Goal: Navigation & Orientation: Find specific page/section

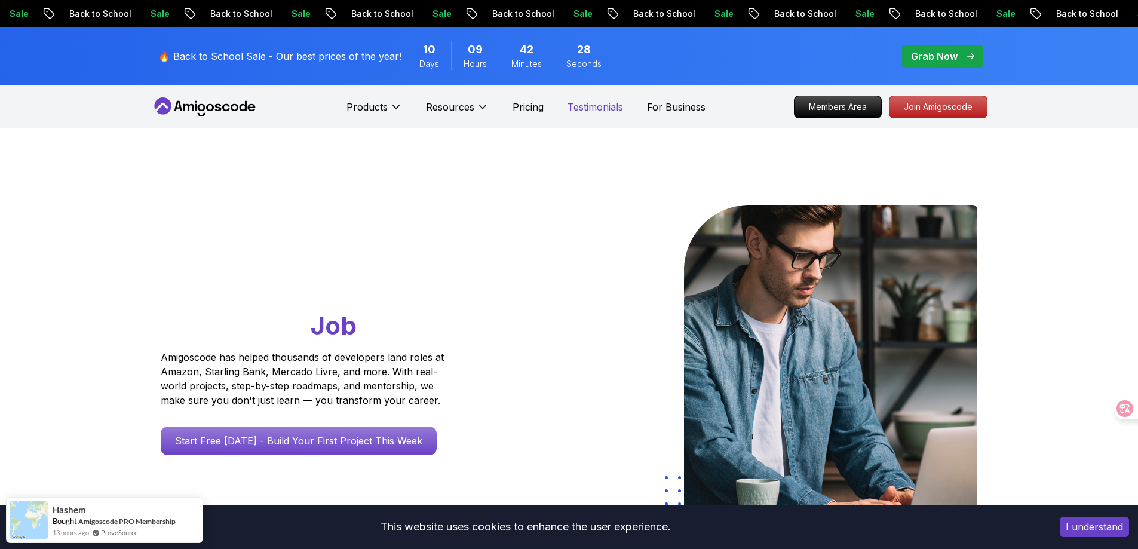
click at [593, 111] on p "Testimonials" at bounding box center [596, 107] width 56 height 14
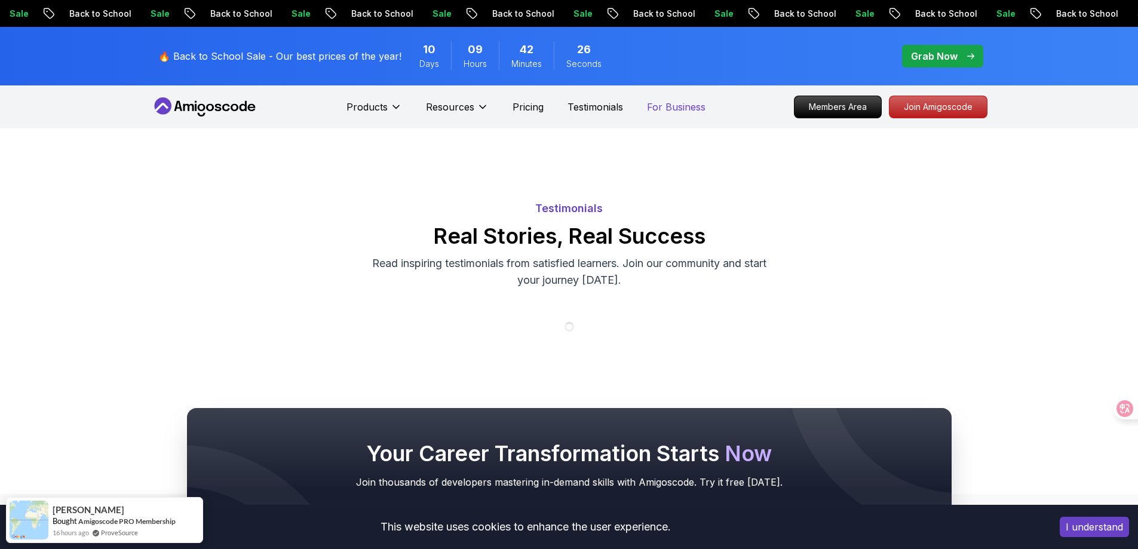
click at [679, 106] on p "For Business" at bounding box center [676, 107] width 59 height 14
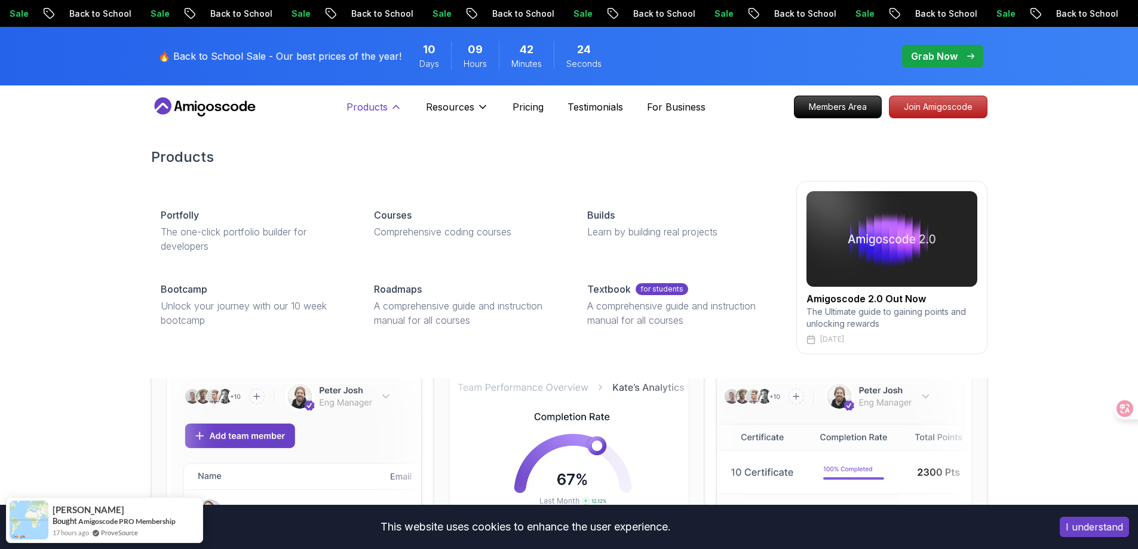
click at [374, 105] on p "Products" at bounding box center [367, 107] width 41 height 14
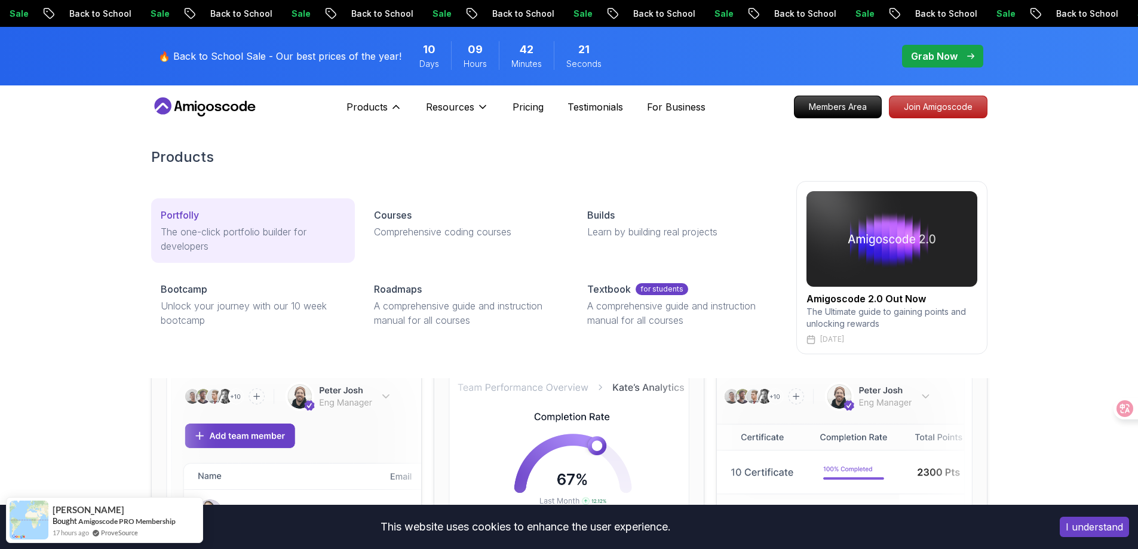
click at [187, 221] on p "Portfolly" at bounding box center [180, 215] width 38 height 14
